Goal: Navigation & Orientation: Find specific page/section

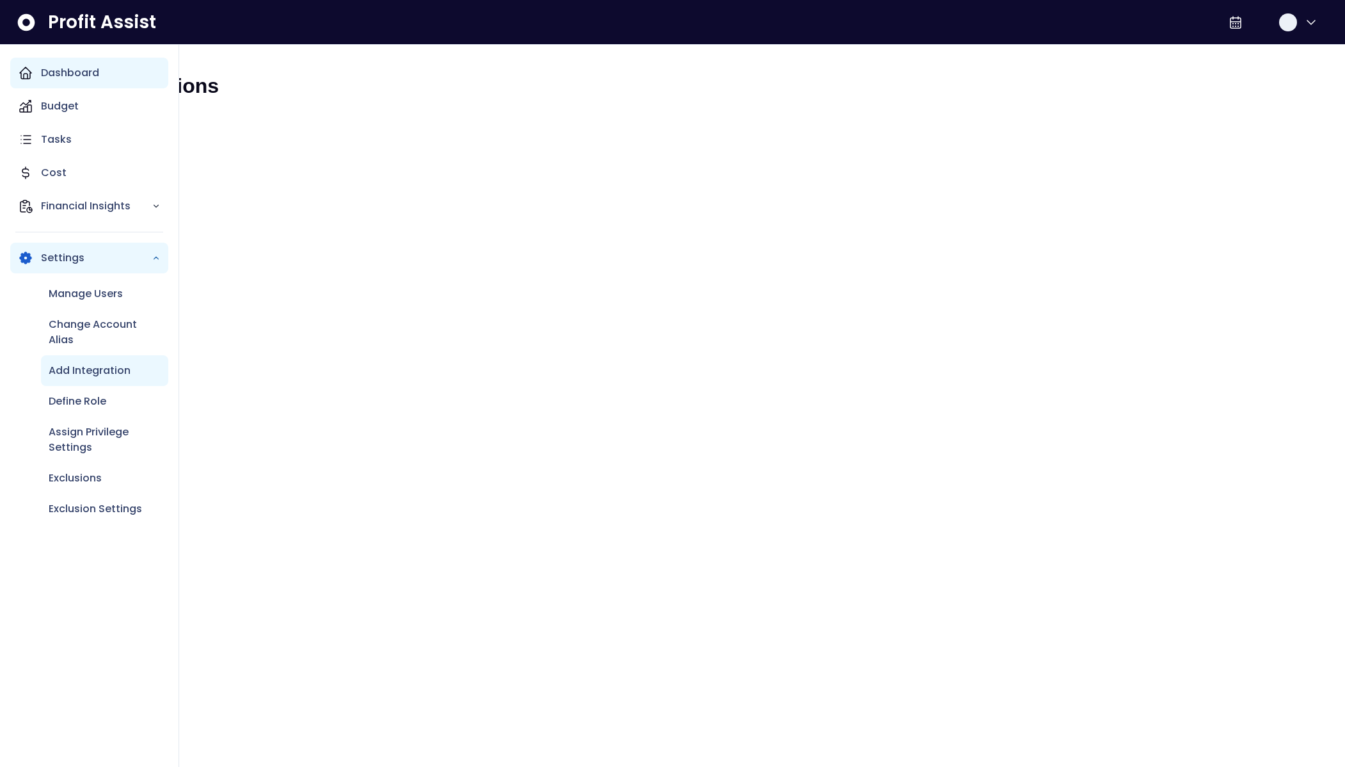
click at [32, 77] on icon "Main navigation" at bounding box center [25, 72] width 15 height 15
